Goal: Transaction & Acquisition: Purchase product/service

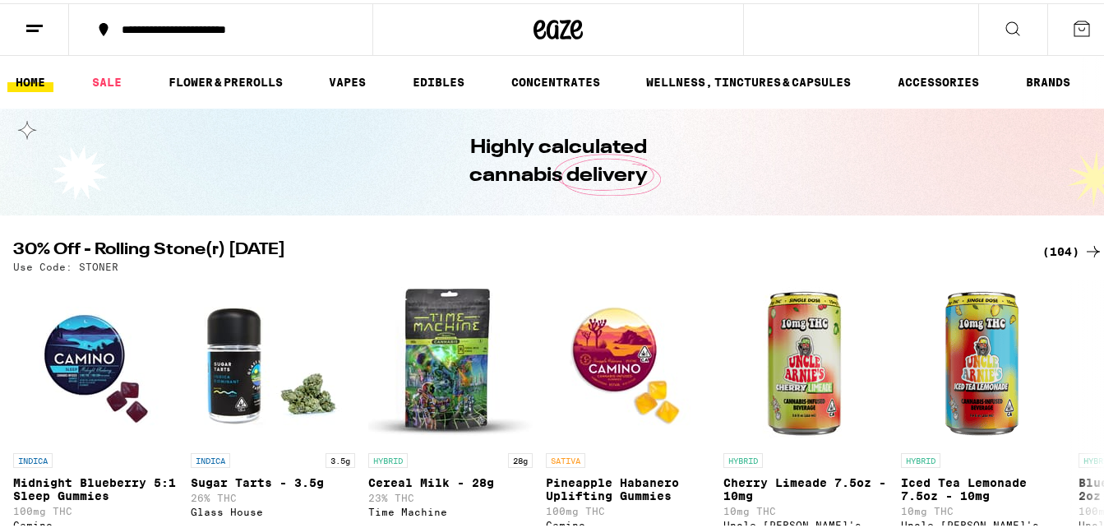
click at [27, 35] on button at bounding box center [34, 27] width 69 height 52
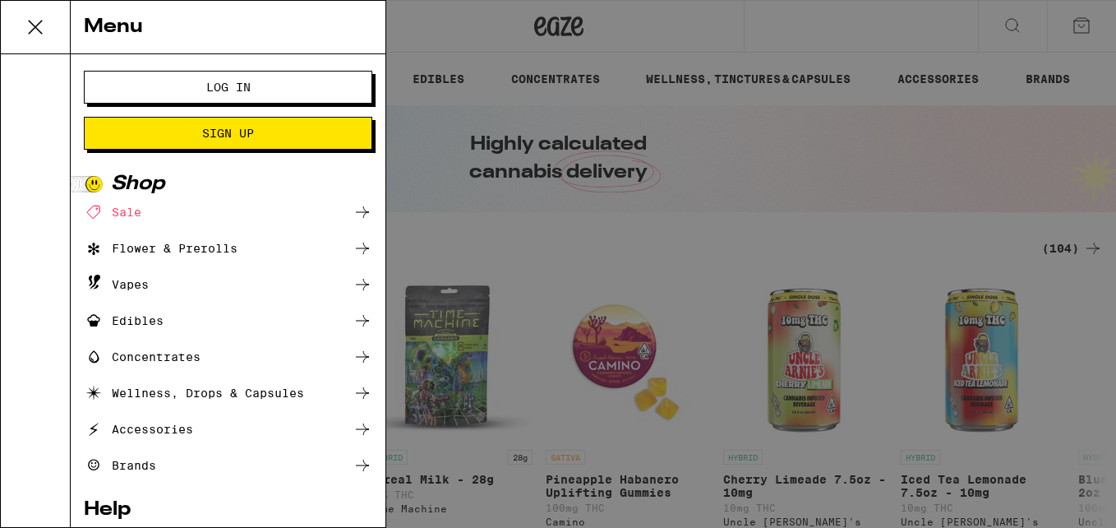
click at [122, 88] on button "Log In" at bounding box center [228, 87] width 288 height 33
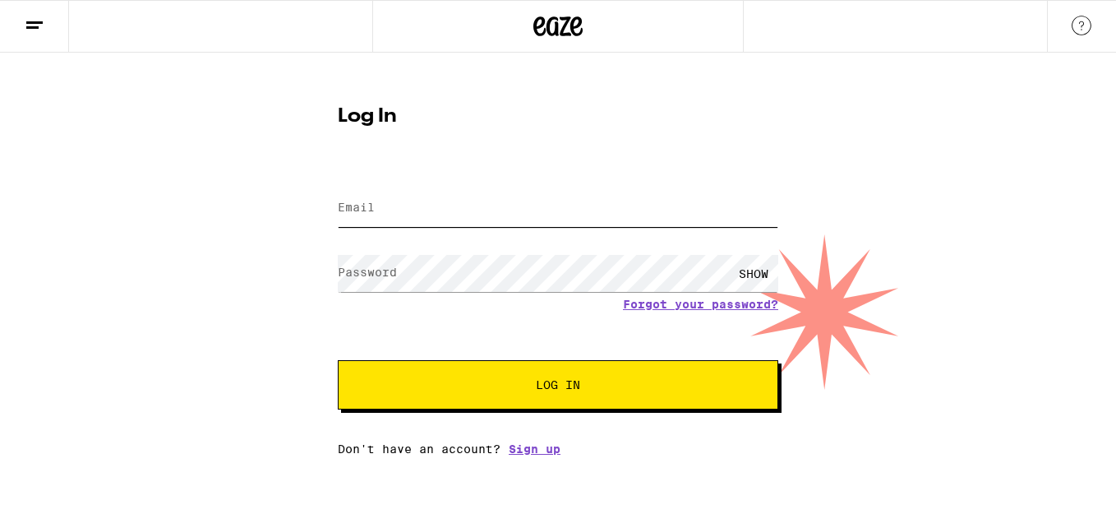
click at [497, 214] on input "Email" at bounding box center [558, 208] width 441 height 37
type input "[EMAIL_ADDRESS][DOMAIN_NAME]"
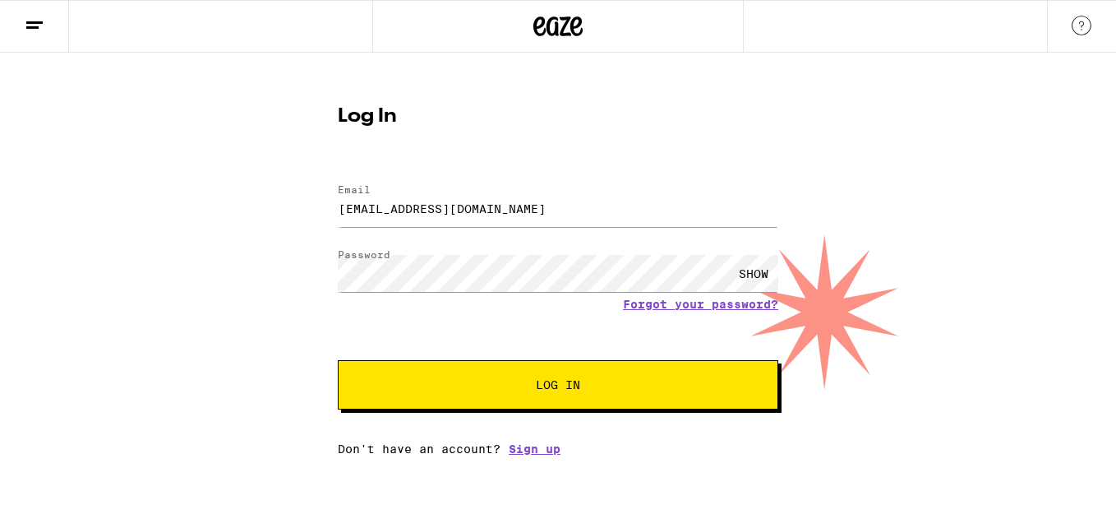
click at [568, 396] on button "Log In" at bounding box center [558, 384] width 441 height 49
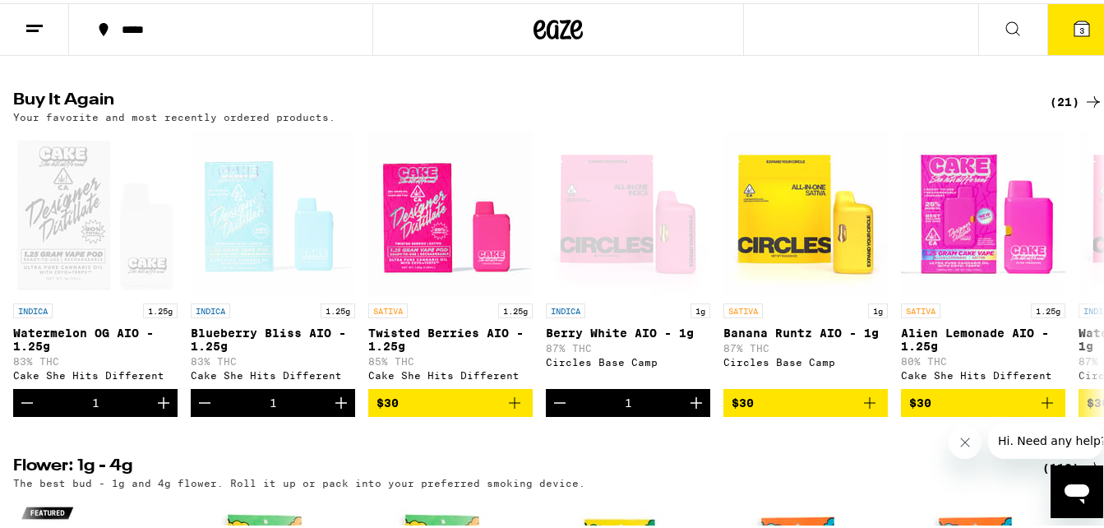
scroll to position [1305, 0]
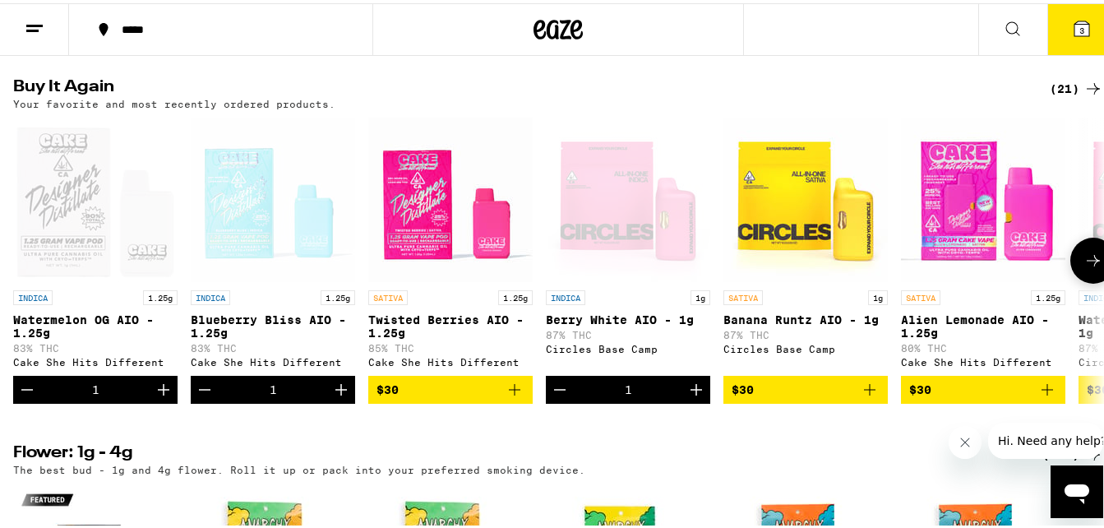
click at [1083, 267] on icon at bounding box center [1093, 257] width 20 height 20
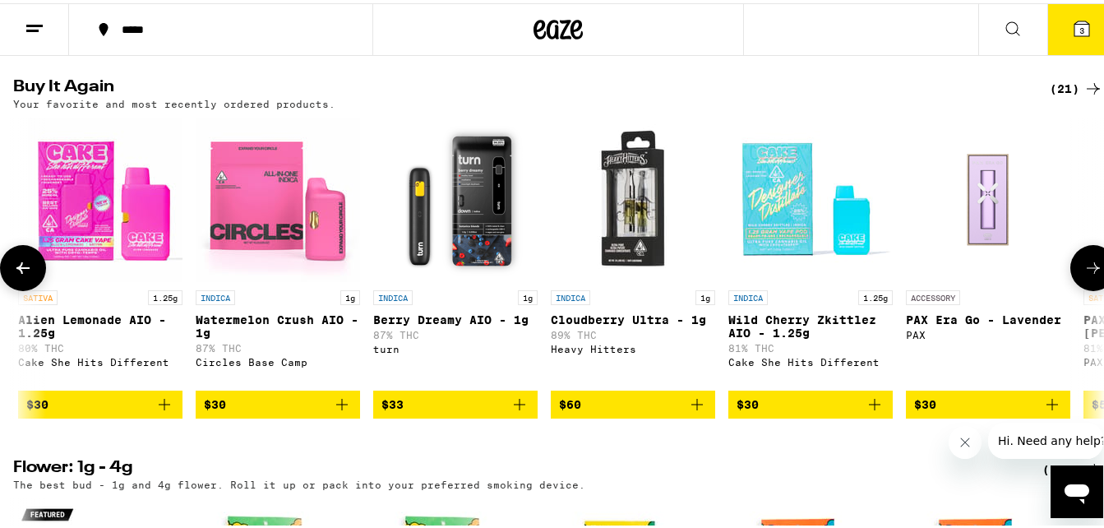
scroll to position [0, 898]
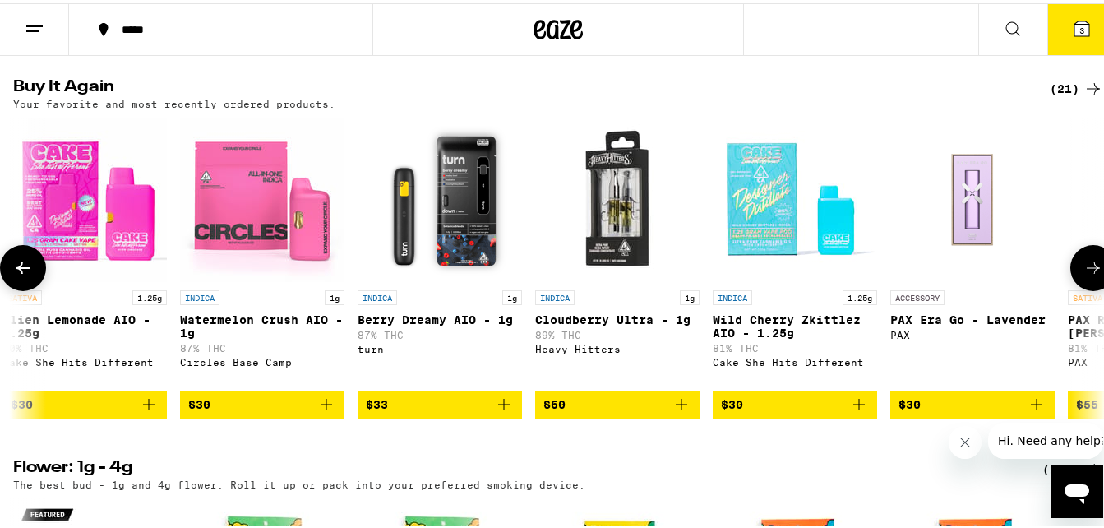
click at [1083, 275] on icon at bounding box center [1093, 265] width 20 height 20
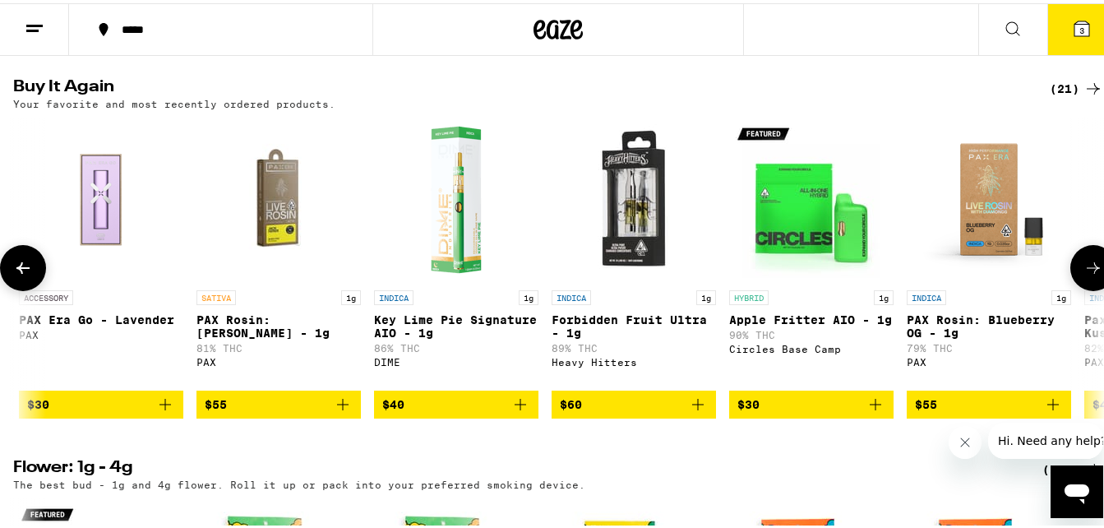
scroll to position [0, 1797]
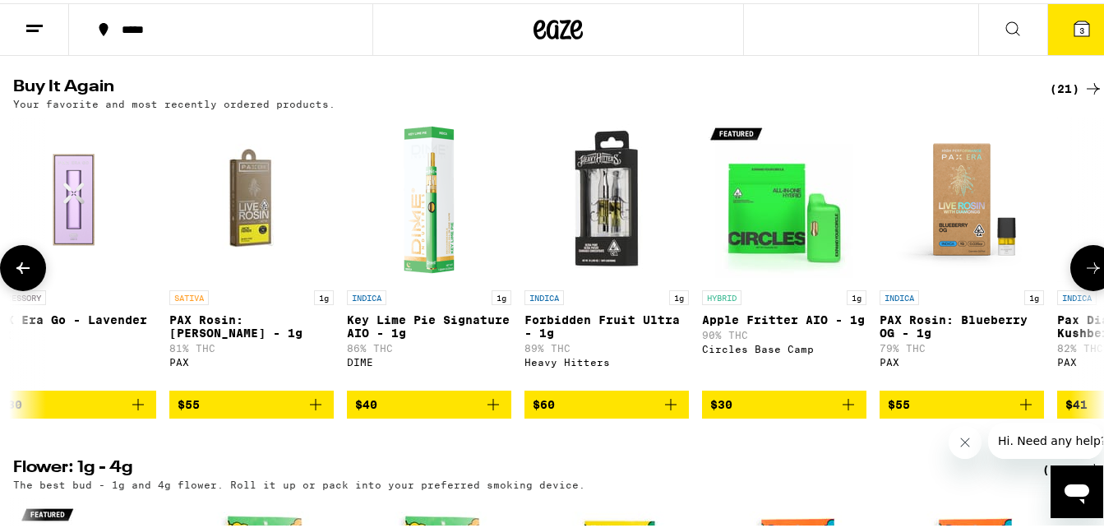
click at [1083, 275] on icon at bounding box center [1093, 265] width 20 height 20
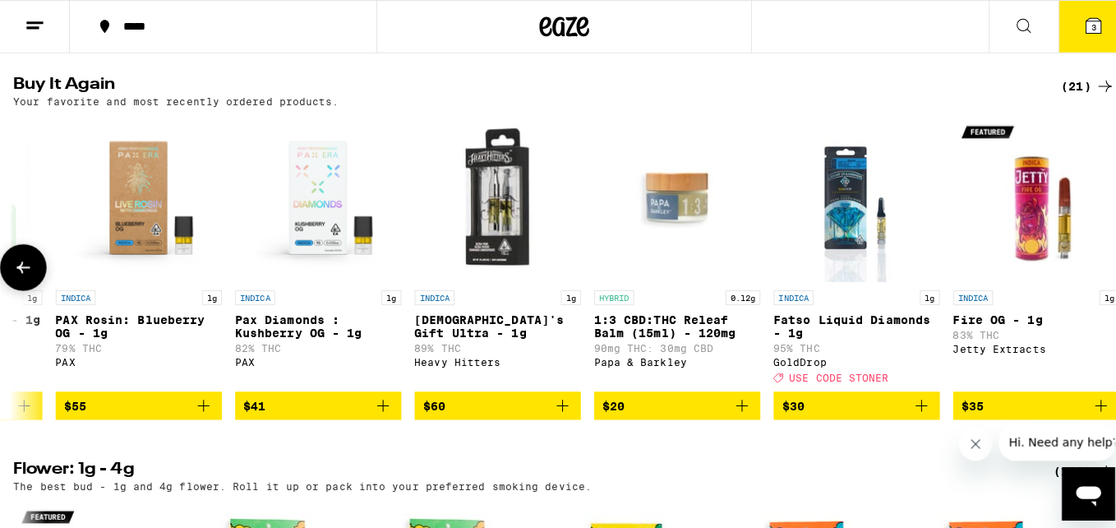
scroll to position [0, 2651]
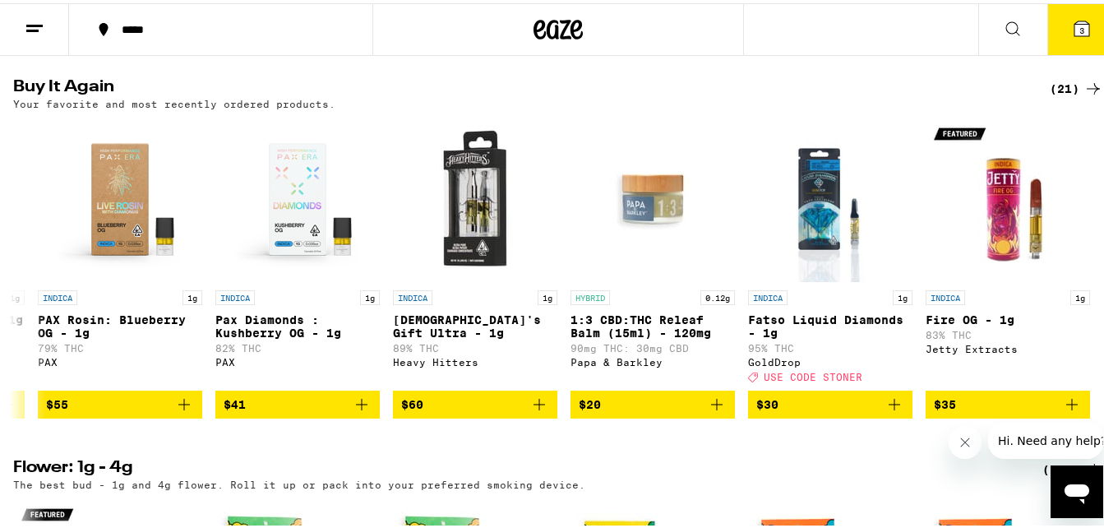
click at [1074, 29] on icon at bounding box center [1081, 25] width 15 height 15
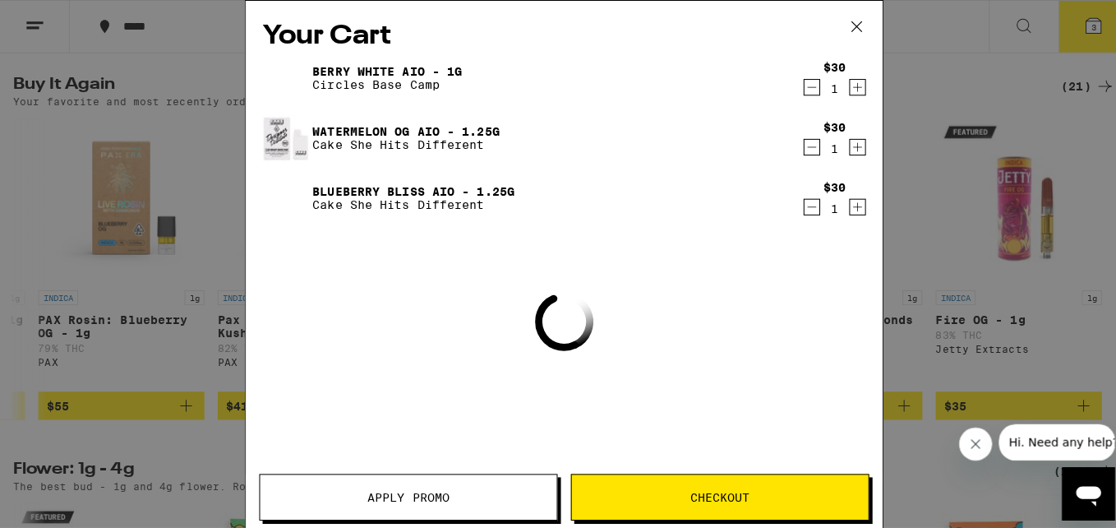
scroll to position [0, 2638]
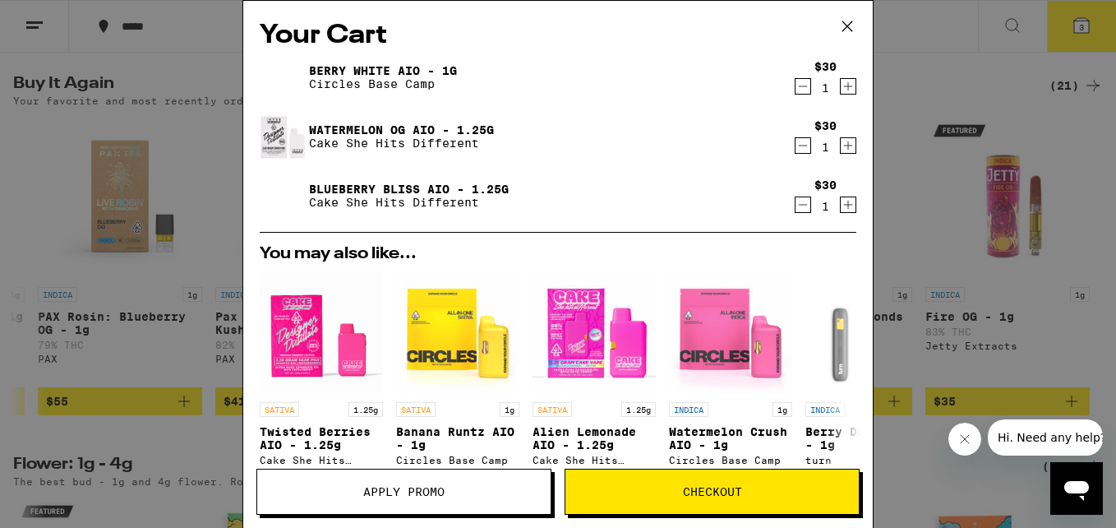
click at [796, 208] on icon "Decrement" at bounding box center [803, 205] width 15 height 20
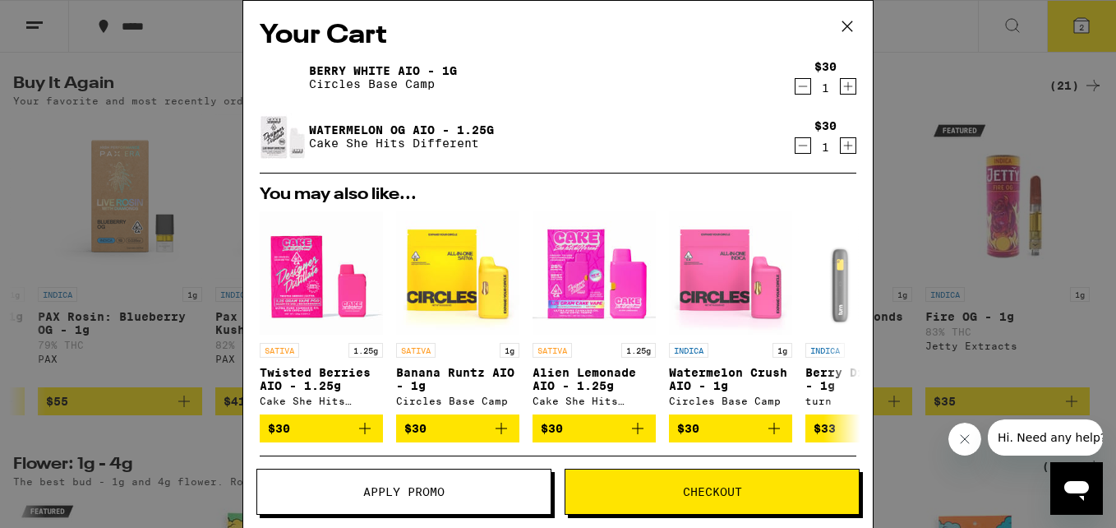
click at [796, 145] on icon "Decrement" at bounding box center [803, 146] width 15 height 20
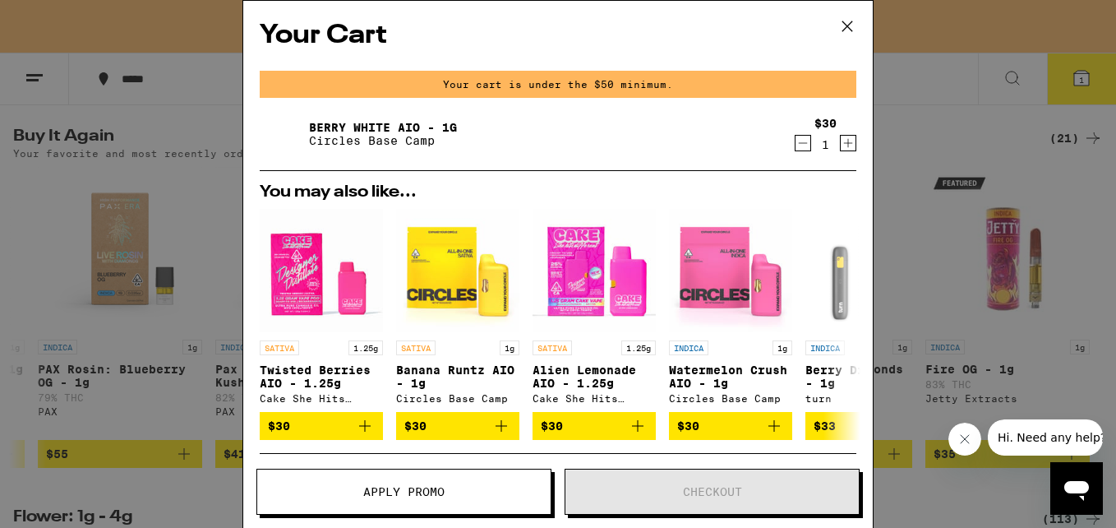
scroll to position [1358, 0]
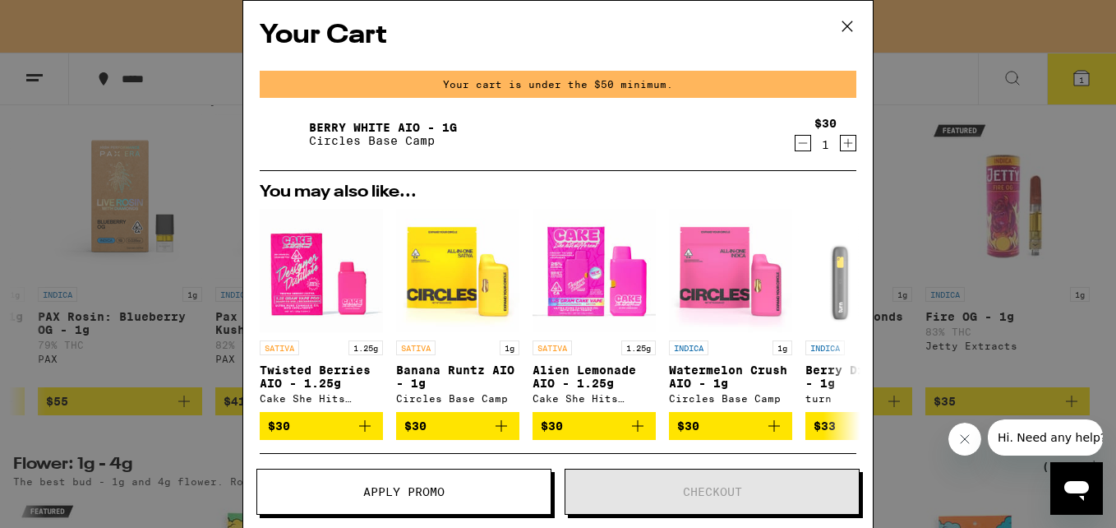
click at [796, 145] on icon "Decrement" at bounding box center [803, 143] width 15 height 20
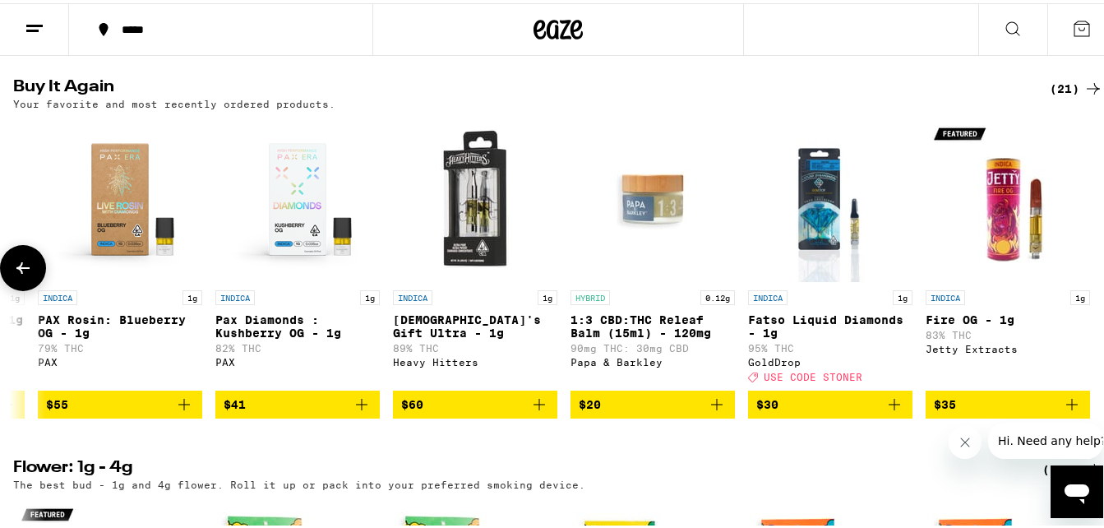
click at [11, 288] on button at bounding box center [23, 265] width 46 height 46
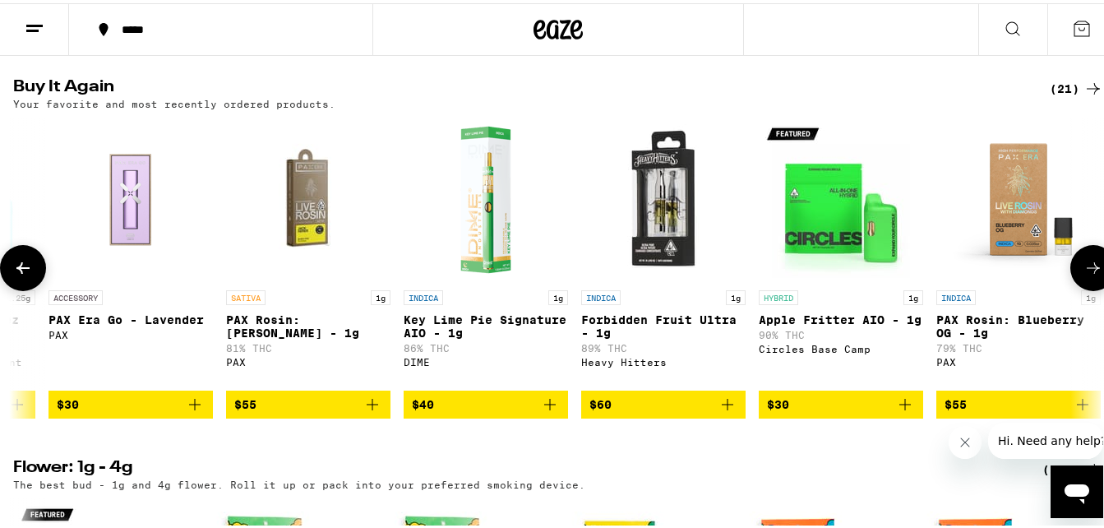
click at [11, 288] on button at bounding box center [23, 265] width 46 height 46
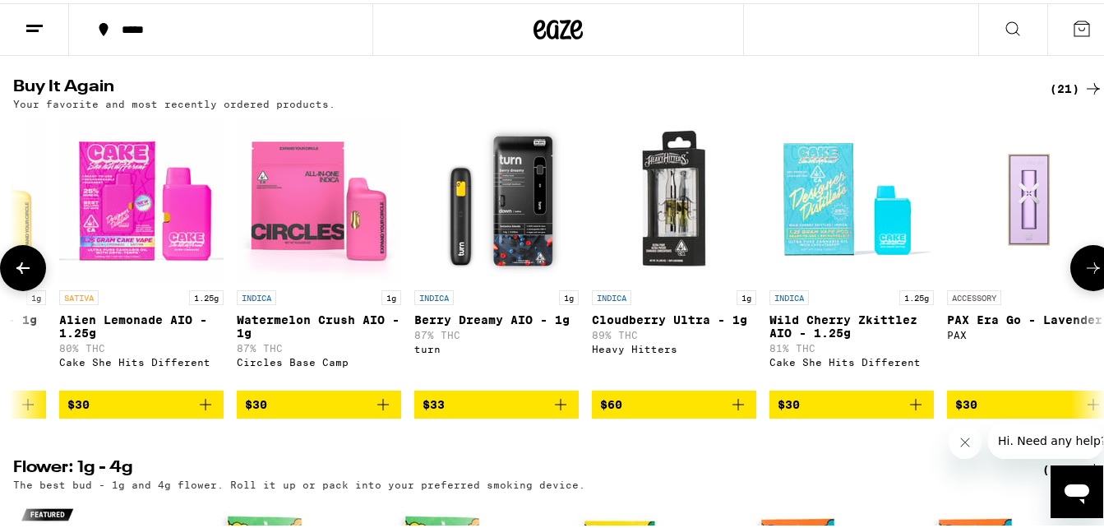
click at [11, 288] on button at bounding box center [23, 265] width 46 height 46
